Goal: Browse casually: Explore the website without a specific task or goal

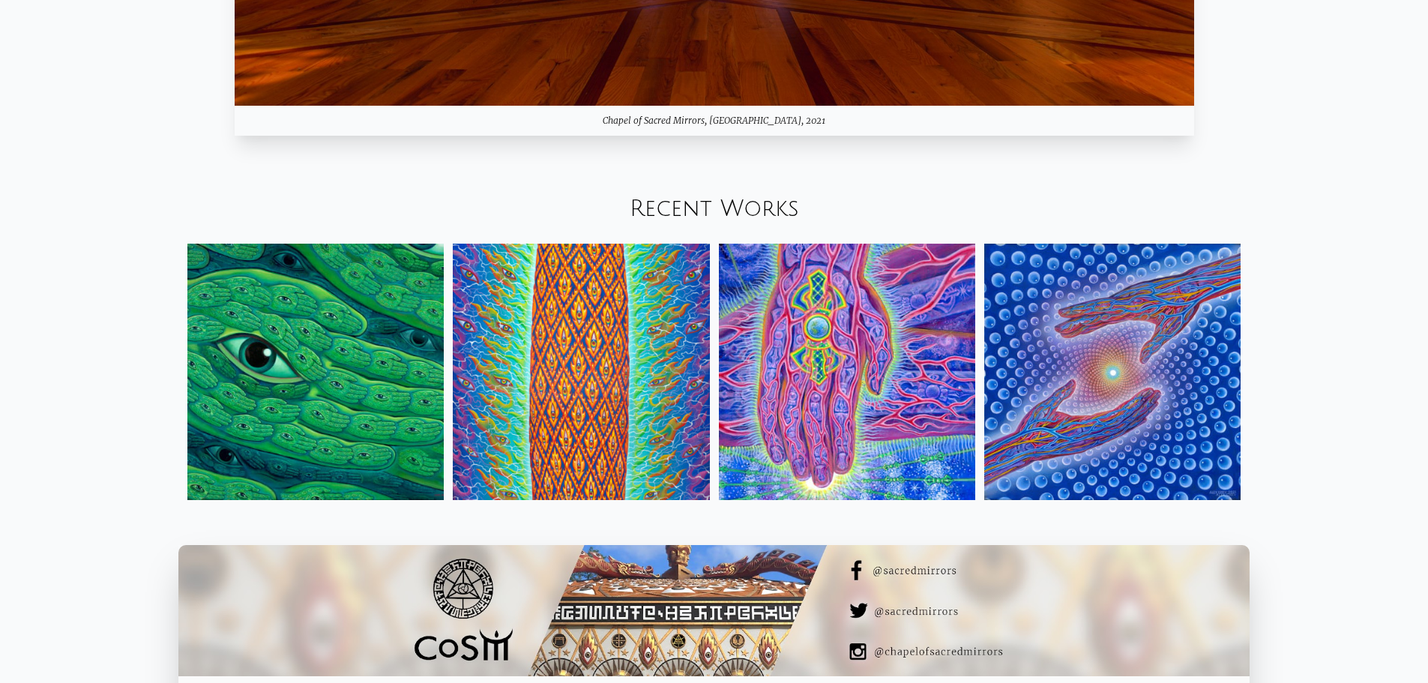
scroll to position [1949, 0]
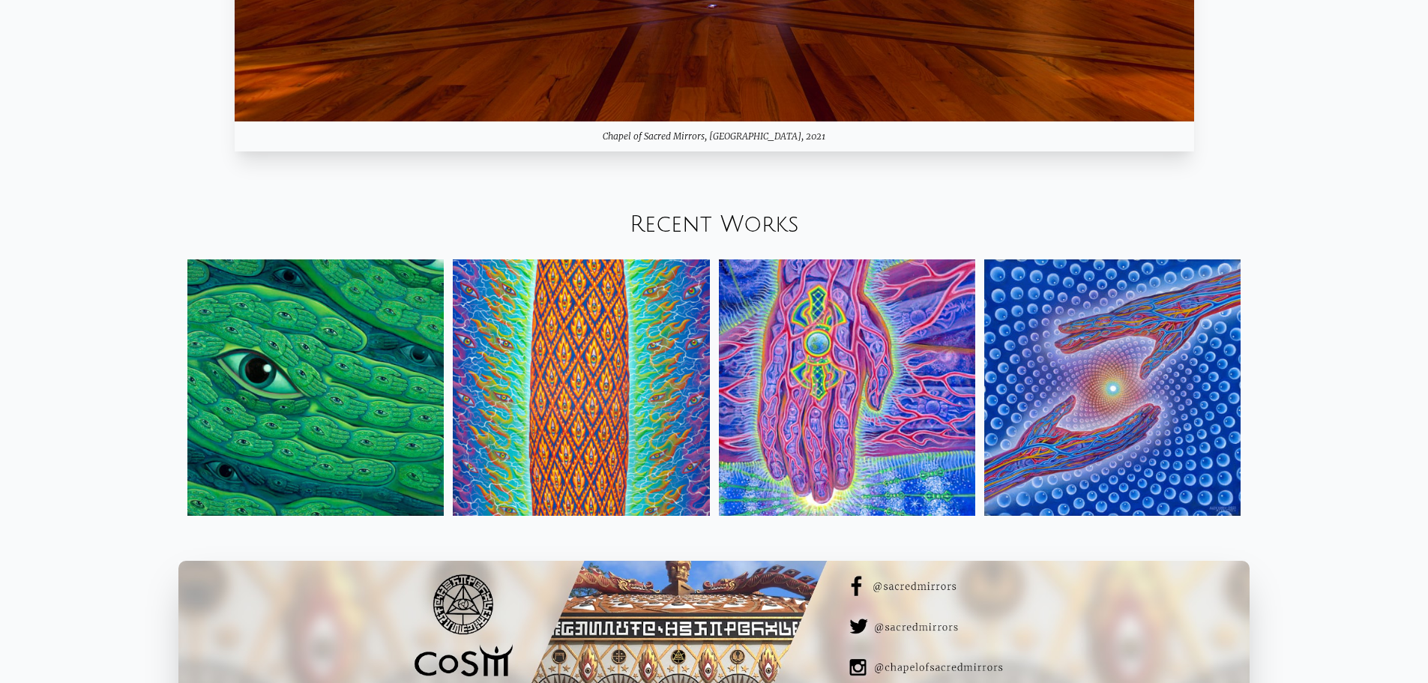
click at [669, 291] on img at bounding box center [581, 387] width 256 height 256
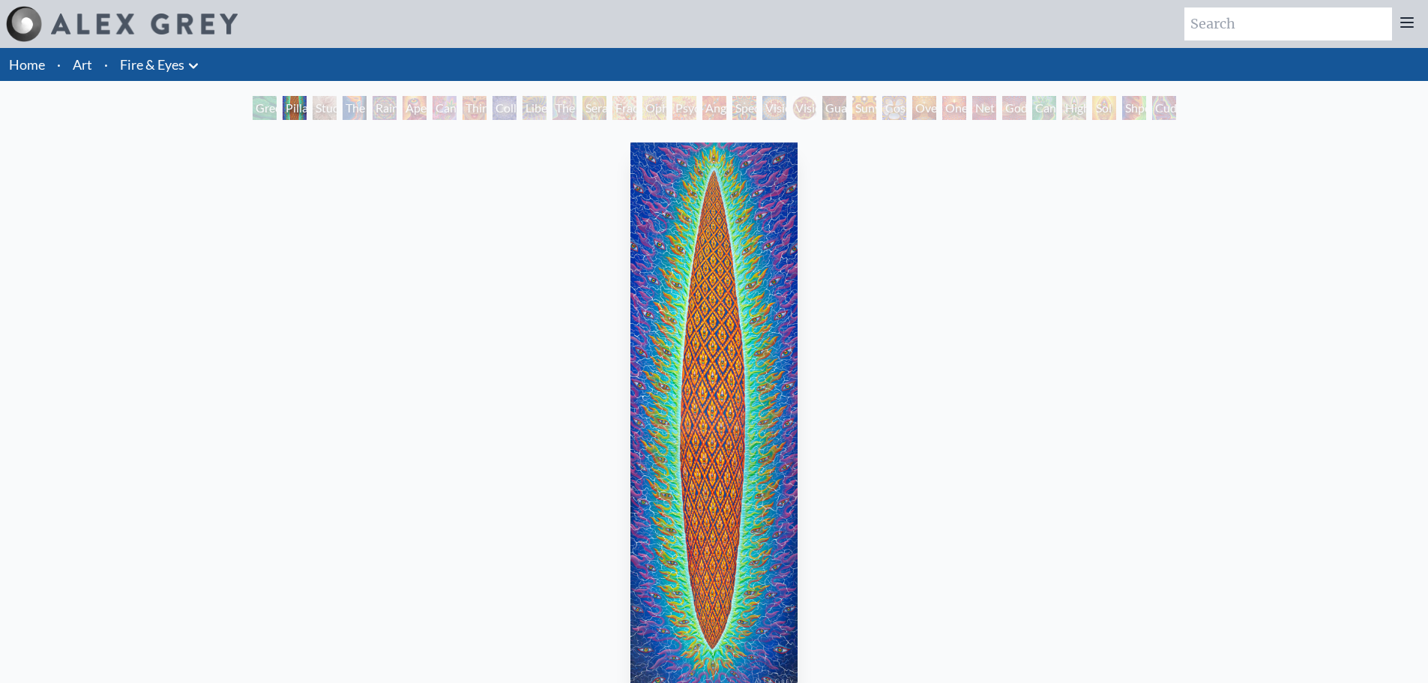
click at [342, 99] on div "The Torch" at bounding box center [354, 108] width 24 height 24
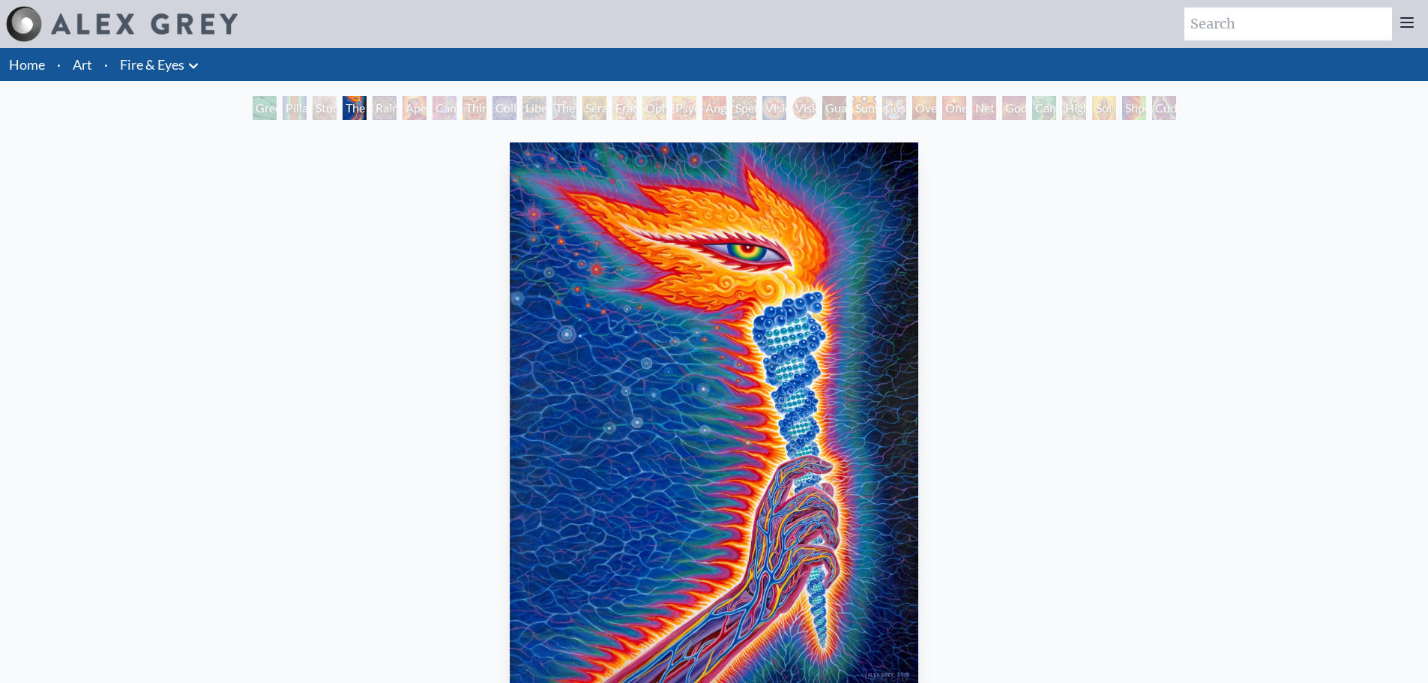
click at [477, 112] on div "Third Eye Tears of Joy" at bounding box center [474, 108] width 24 height 24
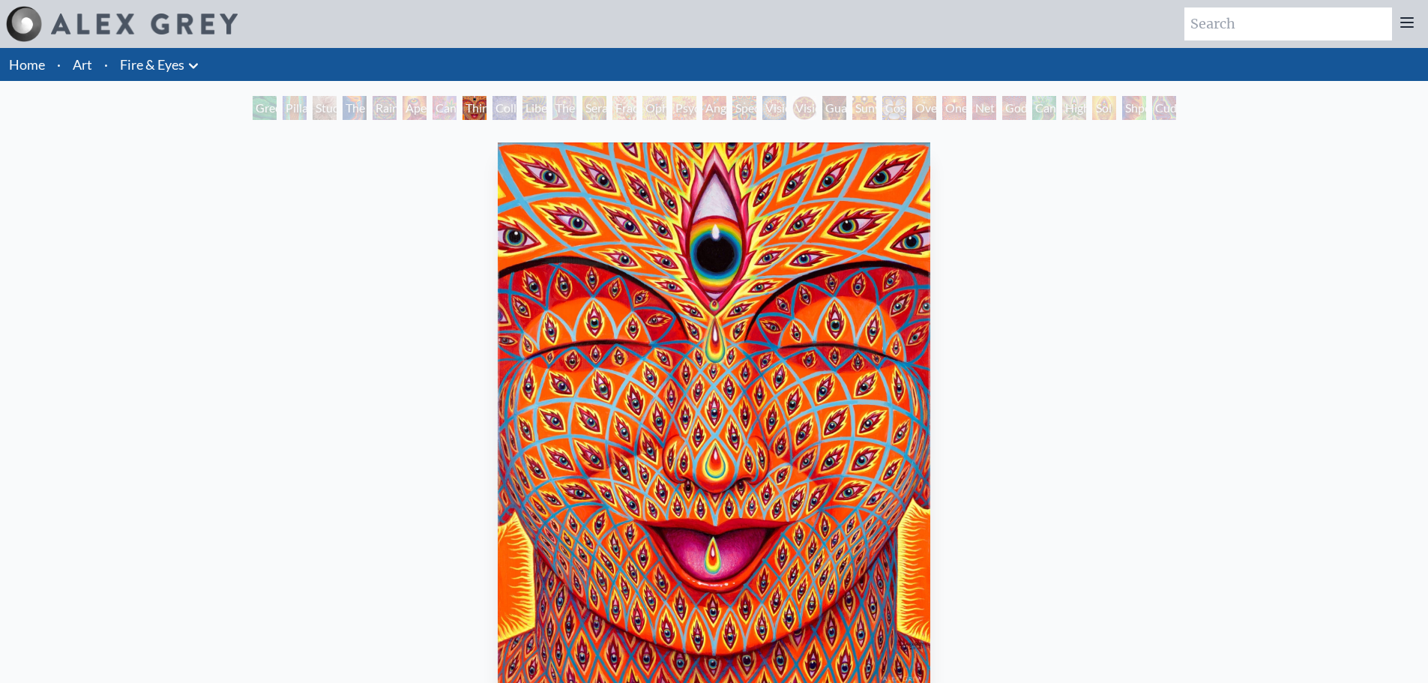
click at [426, 112] on div "Aperture" at bounding box center [414, 108] width 24 height 24
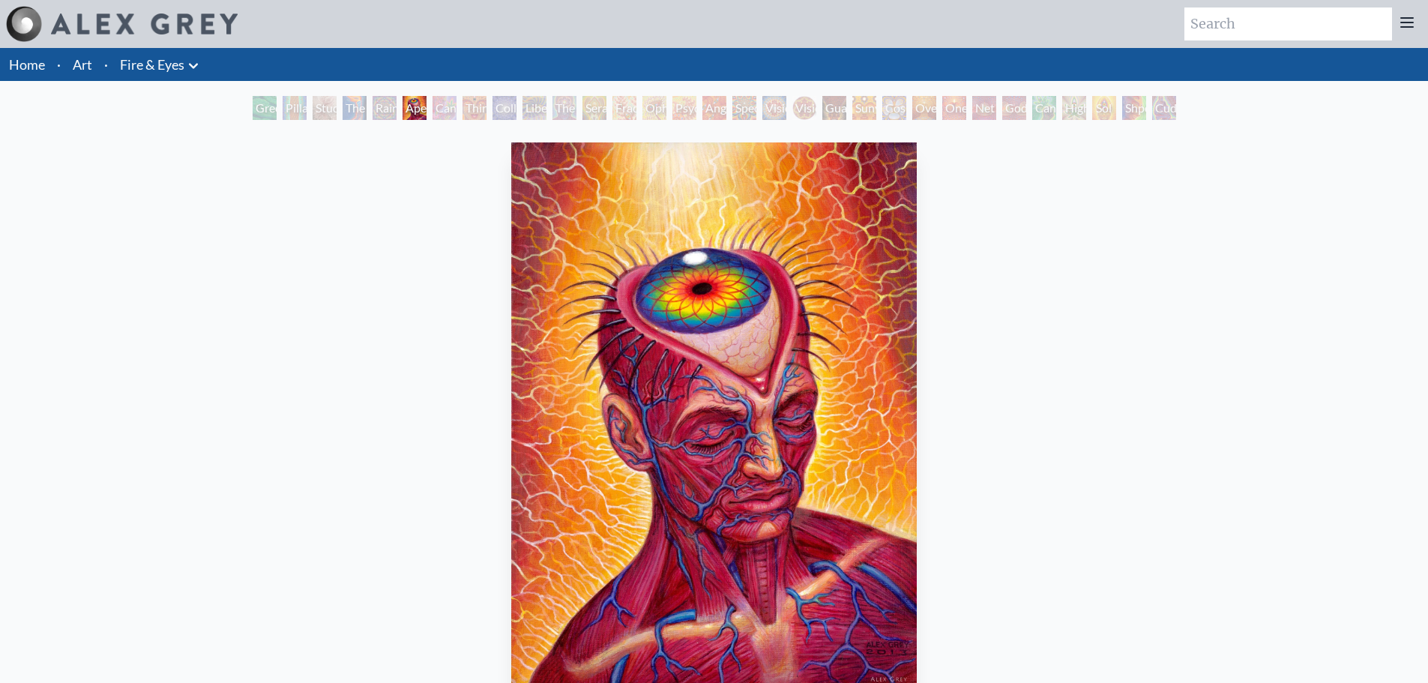
click at [494, 100] on div "Collective Vision" at bounding box center [504, 108] width 24 height 24
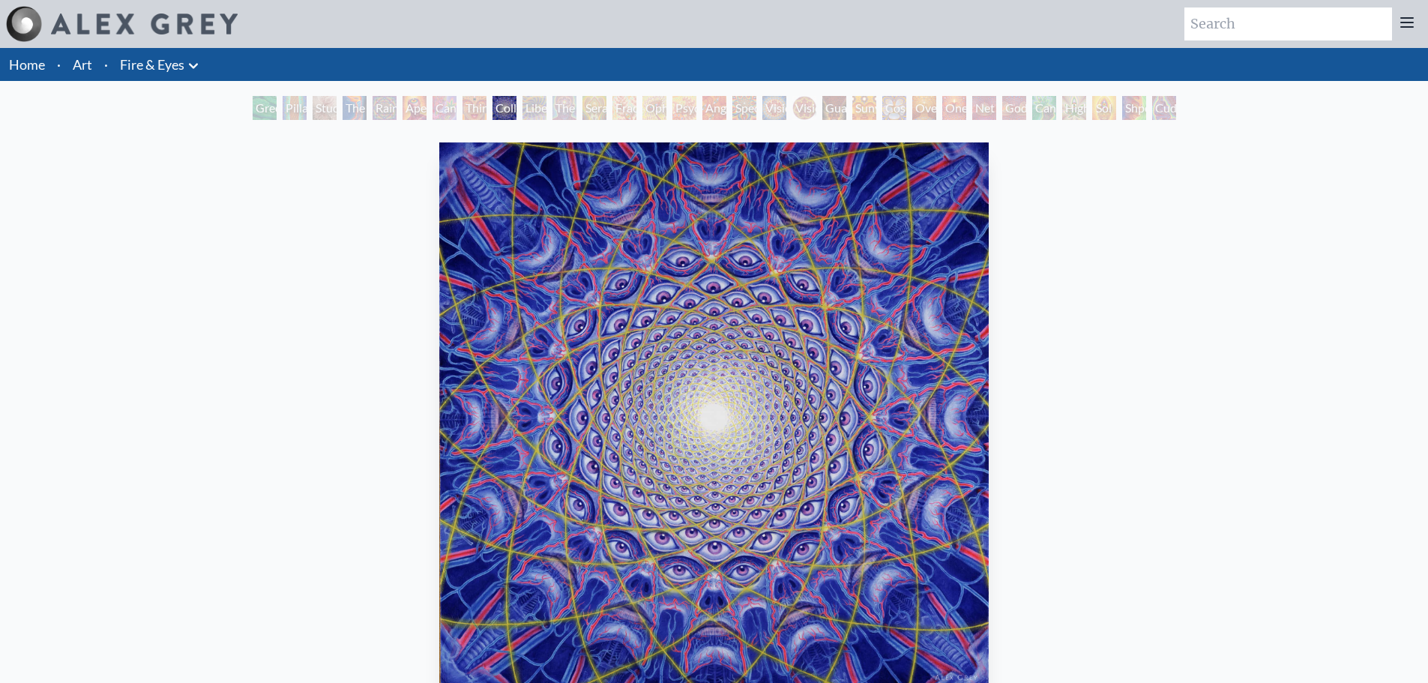
click at [695, 115] on div "Psychomicrograph of a Fractal Paisley Cherub Feather Tip" at bounding box center [684, 108] width 24 height 24
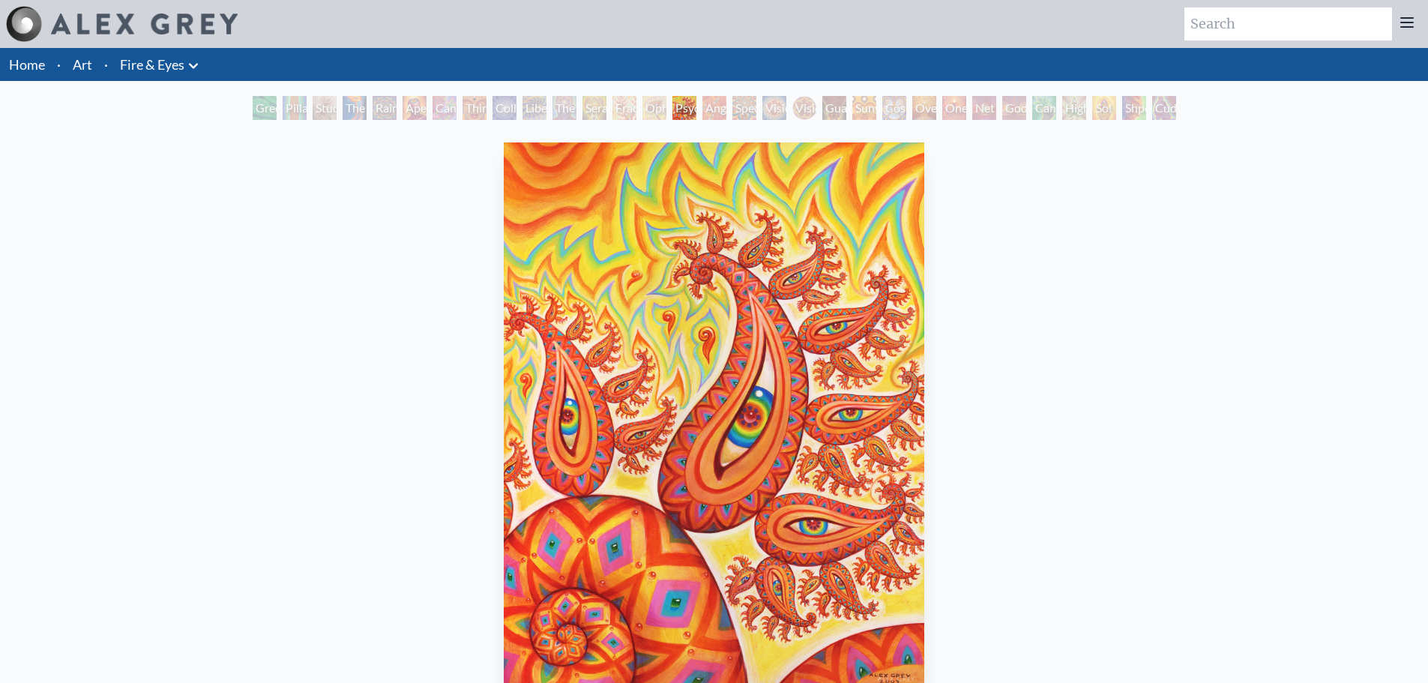
click at [986, 109] on div "Net of Being" at bounding box center [984, 108] width 24 height 24
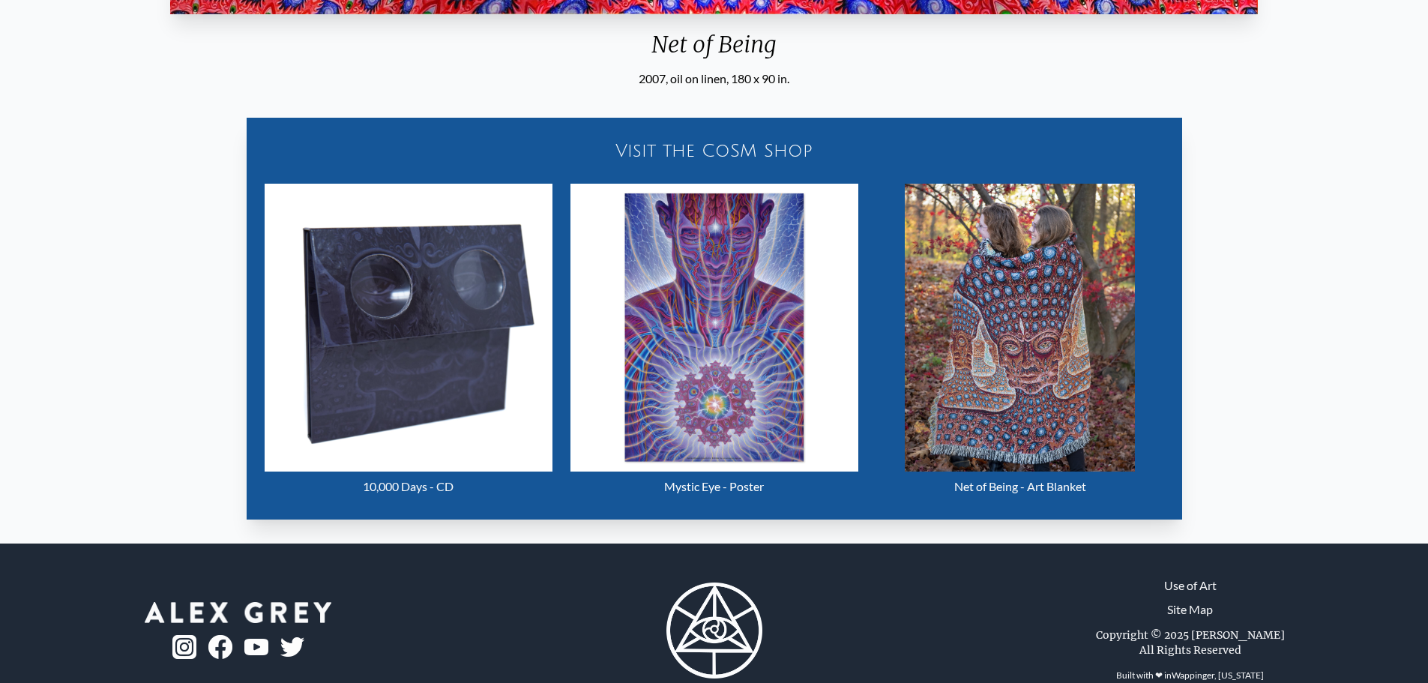
scroll to position [709, 0]
